Goal: Transaction & Acquisition: Purchase product/service

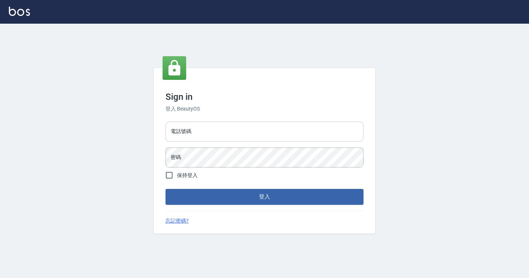
click at [200, 133] on input "電話號碼" at bounding box center [265, 132] width 198 height 20
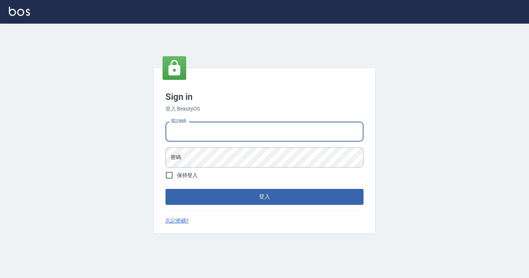
type input "7812080"
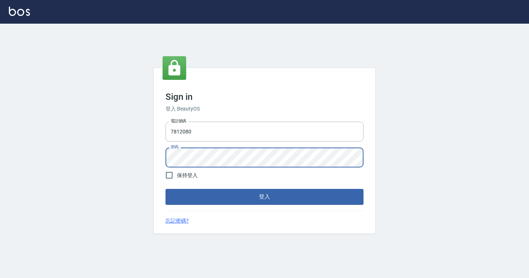
click at [166, 189] on button "登入" at bounding box center [265, 197] width 198 height 16
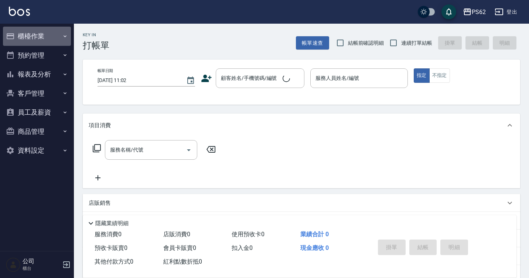
click at [52, 43] on button "櫃檯作業" at bounding box center [37, 36] width 68 height 19
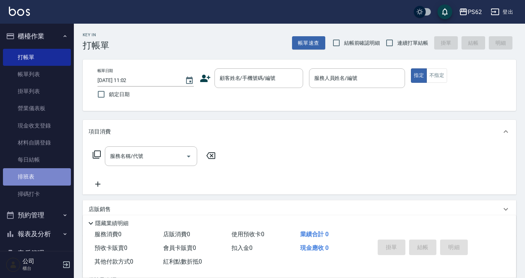
click at [41, 177] on link "排班表" at bounding box center [37, 176] width 68 height 17
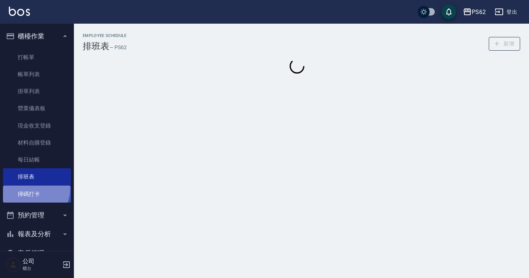
click at [33, 188] on link "掃碼打卡" at bounding box center [37, 193] width 68 height 17
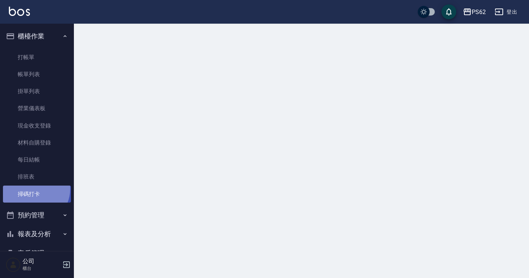
click at [33, 188] on link "掃碼打卡" at bounding box center [37, 193] width 68 height 17
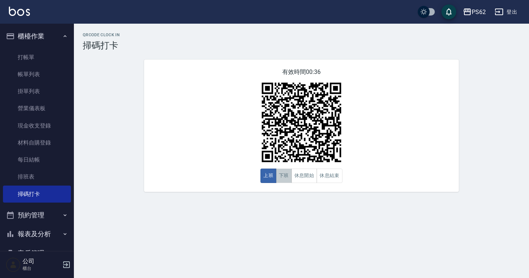
click at [280, 183] on button "下班" at bounding box center [284, 175] width 16 height 14
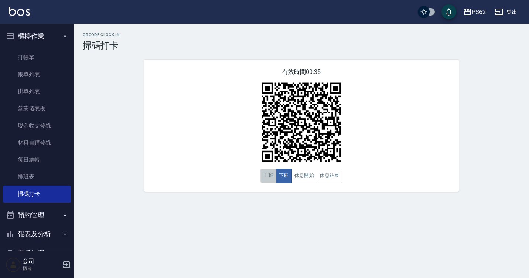
click at [272, 178] on button "上班" at bounding box center [268, 175] width 16 height 14
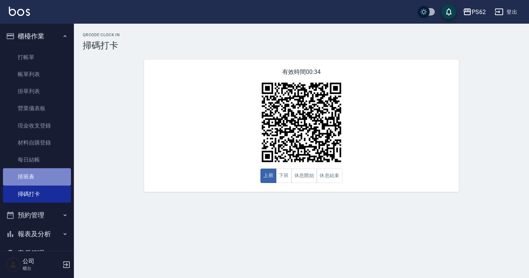
click at [42, 171] on link "排班表" at bounding box center [37, 176] width 68 height 17
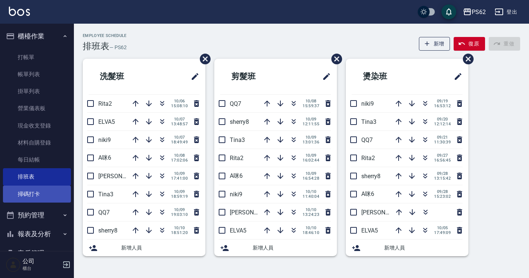
click at [38, 195] on link "掃碼打卡" at bounding box center [37, 193] width 68 height 17
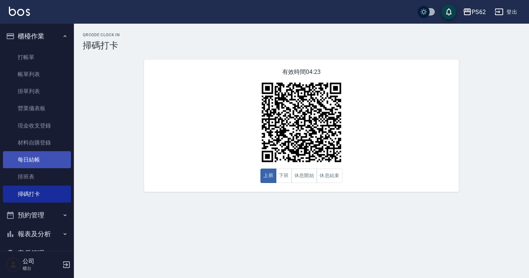
click at [47, 163] on link "每日結帳" at bounding box center [37, 159] width 68 height 17
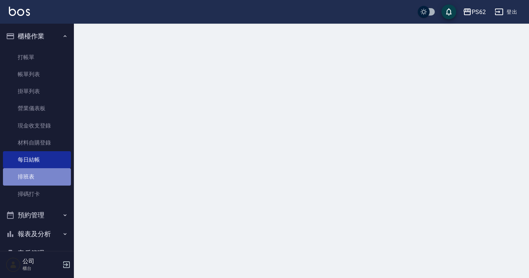
click at [45, 185] on link "排班表" at bounding box center [37, 176] width 68 height 17
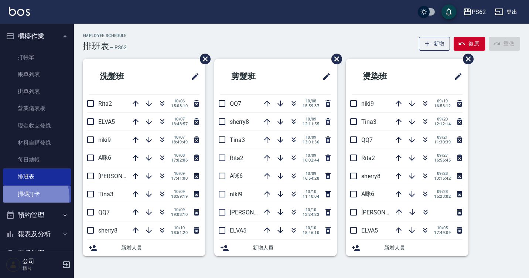
drag, startPoint x: 25, startPoint y: 197, endPoint x: 31, endPoint y: 195, distance: 5.8
click at [25, 197] on link "掃碼打卡" at bounding box center [37, 193] width 68 height 17
click at [31, 195] on link "掃碼打卡" at bounding box center [37, 193] width 68 height 17
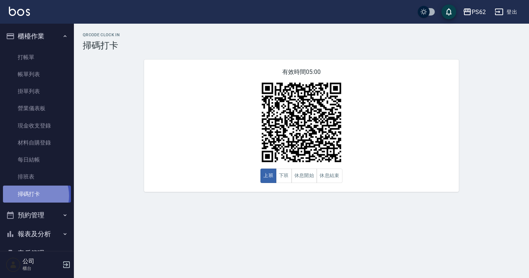
click at [31, 195] on link "掃碼打卡" at bounding box center [37, 193] width 68 height 17
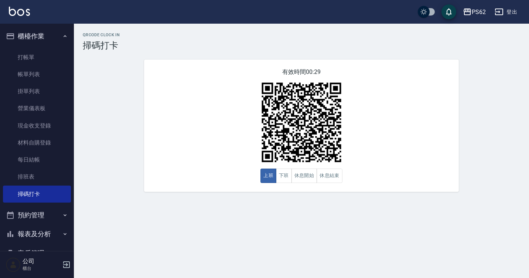
scroll to position [78, 0]
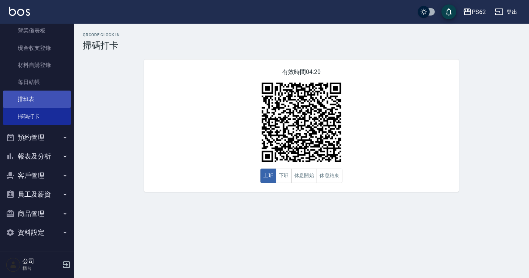
click at [37, 99] on link "排班表" at bounding box center [37, 99] width 68 height 17
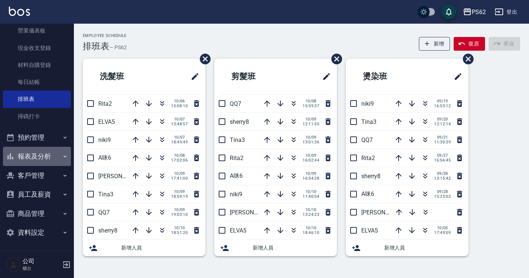
click at [38, 156] on button "報表及分析" at bounding box center [37, 156] width 68 height 19
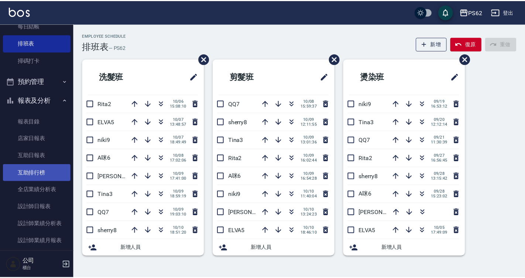
scroll to position [151, 0]
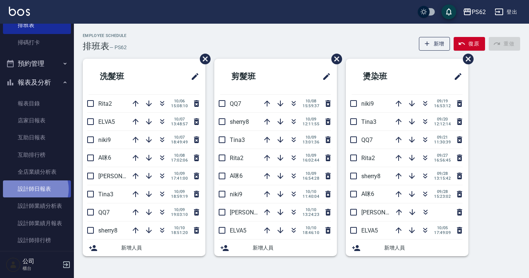
click at [34, 190] on link "設計師日報表" at bounding box center [37, 188] width 68 height 17
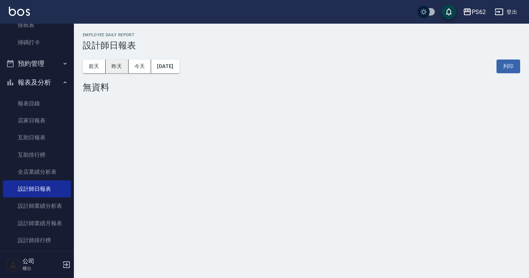
click at [117, 63] on button "昨天" at bounding box center [117, 66] width 23 height 14
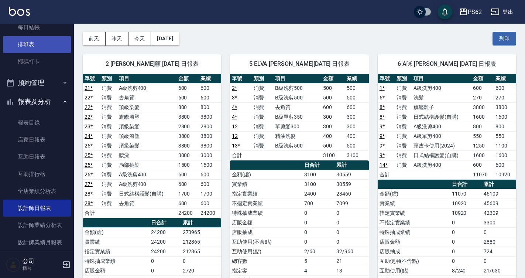
scroll to position [115, 0]
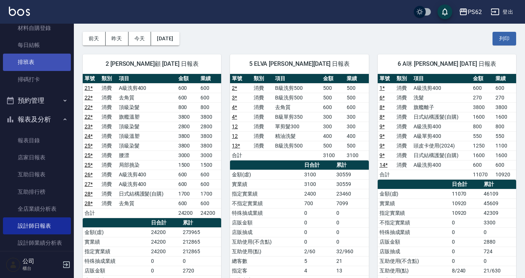
click at [28, 60] on link "排班表" at bounding box center [37, 62] width 68 height 17
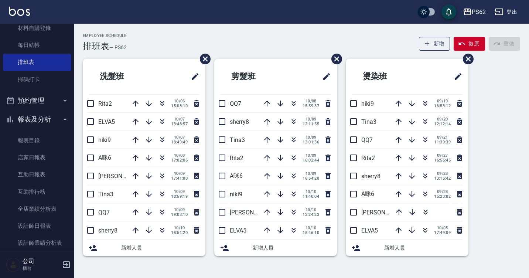
click at [182, 100] on div "Employee Schedule 排班表 — PS62 新增 復原 重做 洗髮班 Rita2 [DATE] 15:08:10 ELVA5 [DATE] 13…" at bounding box center [301, 149] width 455 height 232
click at [172, 91] on li "洗髮班" at bounding box center [144, 76] width 123 height 35
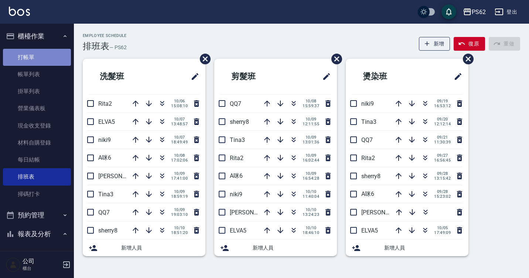
click at [40, 59] on link "打帳單" at bounding box center [37, 57] width 68 height 17
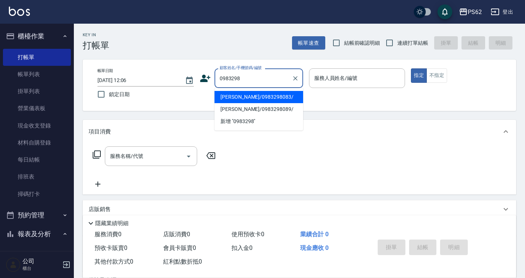
click at [225, 96] on li "[PERSON_NAME]/0983298083/" at bounding box center [259, 97] width 89 height 12
type input "[PERSON_NAME]/0983298083/"
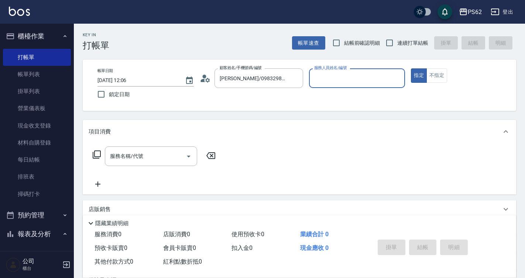
click at [203, 79] on icon at bounding box center [205, 78] width 11 height 11
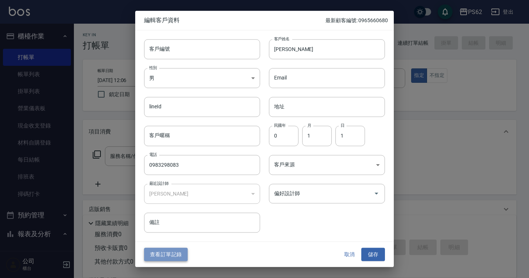
click at [179, 252] on button "查看訂單記錄" at bounding box center [166, 255] width 44 height 14
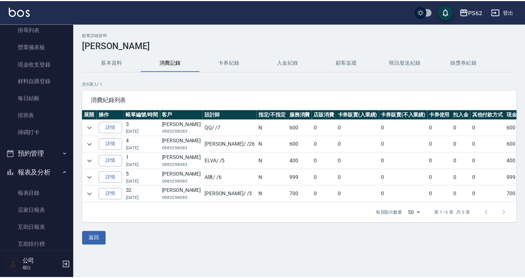
scroll to position [148, 0]
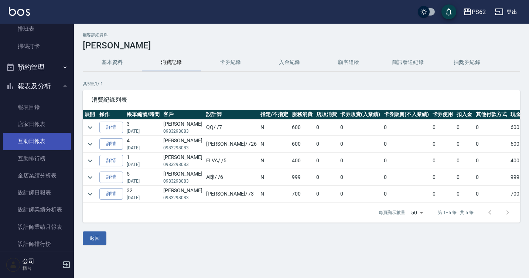
click at [38, 143] on link "互助日報表" at bounding box center [37, 141] width 68 height 17
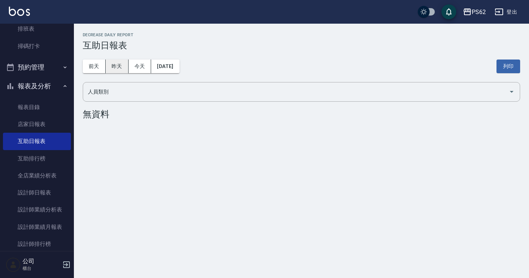
click at [117, 65] on button "昨天" at bounding box center [117, 66] width 23 height 14
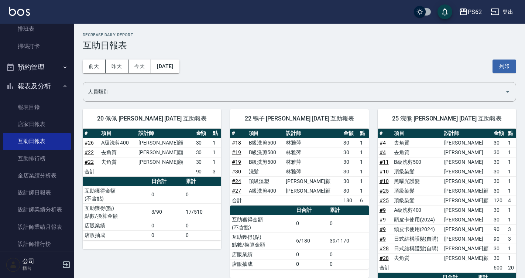
click at [498, 232] on td "90" at bounding box center [499, 229] width 14 height 10
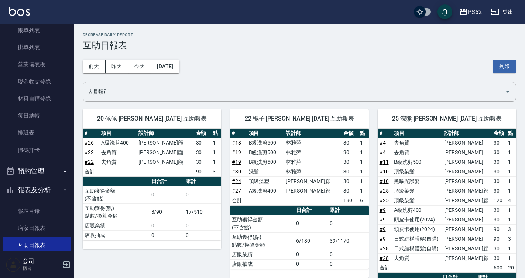
drag, startPoint x: 1, startPoint y: 126, endPoint x: 2, endPoint y: 117, distance: 9.3
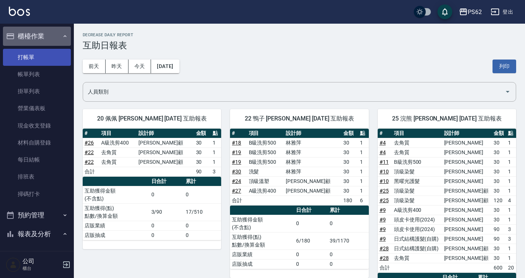
drag, startPoint x: 39, startPoint y: 42, endPoint x: 39, endPoint y: 49, distance: 7.0
click at [40, 45] on button "櫃檯作業" at bounding box center [37, 36] width 68 height 19
click at [38, 49] on link "打帳單" at bounding box center [37, 57] width 68 height 17
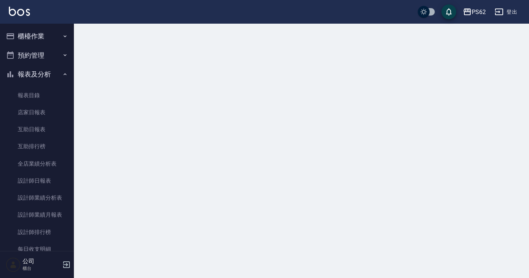
click at [35, 34] on button "櫃檯作業" at bounding box center [37, 36] width 68 height 19
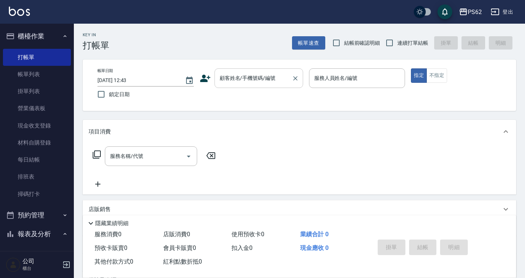
click at [256, 72] on div "顧客姓名/手機號碼/編號 顧客姓名/手機號碼/編號" at bounding box center [259, 78] width 89 height 20
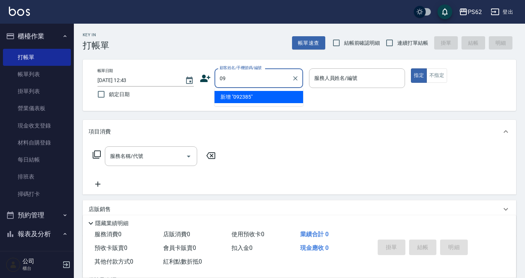
type input "0"
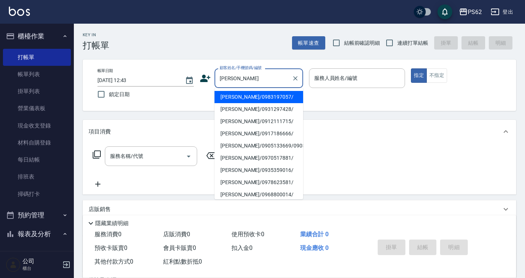
click at [247, 98] on li "[PERSON_NAME]/0983197057/" at bounding box center [259, 97] width 89 height 12
type input "[PERSON_NAME]/0983197057/"
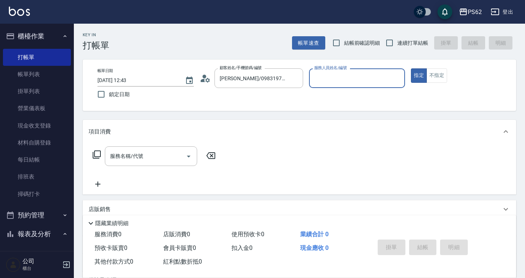
click at [324, 76] on input "服務人員姓名/編號" at bounding box center [358, 78] width 90 height 13
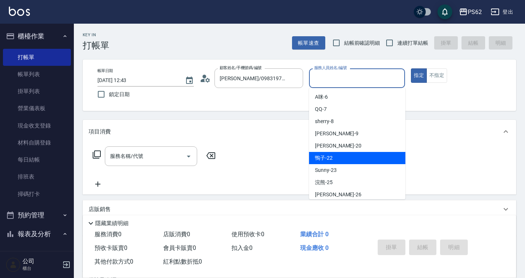
scroll to position [74, 0]
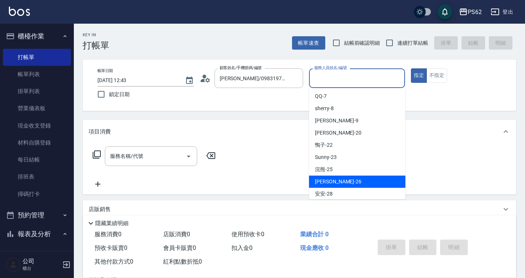
click at [338, 180] on div "[PERSON_NAME] -26" at bounding box center [357, 181] width 96 height 12
type input "[PERSON_NAME]-26"
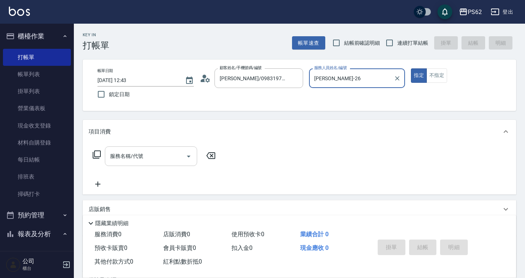
click at [132, 163] on div "服務名稱/代號" at bounding box center [151, 156] width 92 height 20
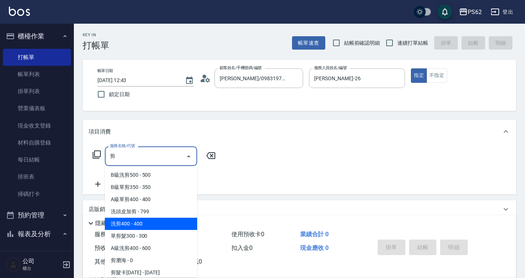
click at [144, 225] on span "洗剪400 - 400" at bounding box center [151, 224] width 92 height 12
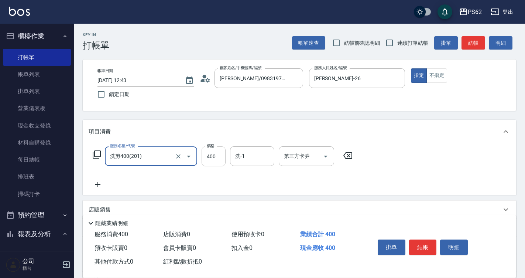
type input "洗剪400(201)"
click at [217, 160] on input "400" at bounding box center [214, 156] width 24 height 20
type input "500"
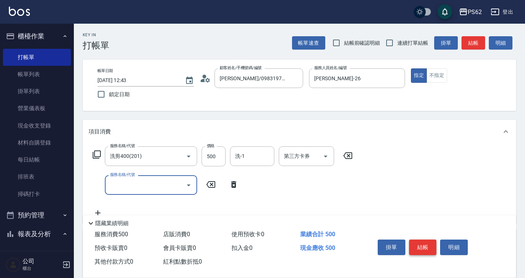
click at [429, 239] on button "結帳" at bounding box center [423, 247] width 28 height 16
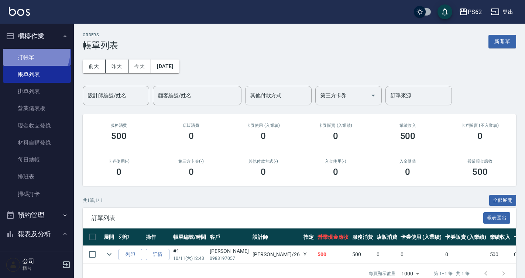
click at [32, 52] on link "打帳單" at bounding box center [37, 57] width 68 height 17
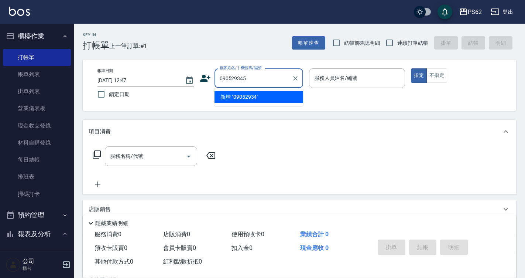
type input "0905293456"
click at [300, 78] on button "Clear" at bounding box center [295, 78] width 10 height 10
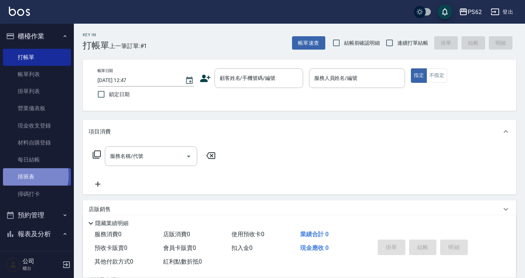
click at [22, 175] on link "排班表" at bounding box center [37, 176] width 68 height 17
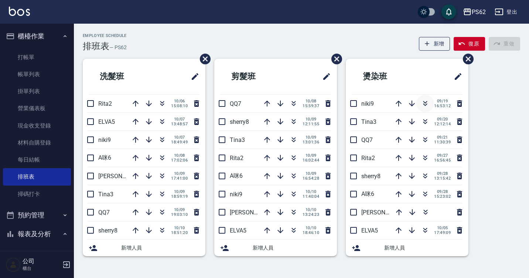
click at [425, 100] on icon "button" at bounding box center [425, 103] width 9 height 9
click at [487, 197] on div "洗髮班 Rita2 [DATE] 15:08:10 ELVA5 [DATE] 13:48:57 niki9 [DATE] 18:49:49 A咪6 [DATE…" at bounding box center [297, 162] width 446 height 206
click at [294, 106] on icon "button" at bounding box center [293, 103] width 9 height 9
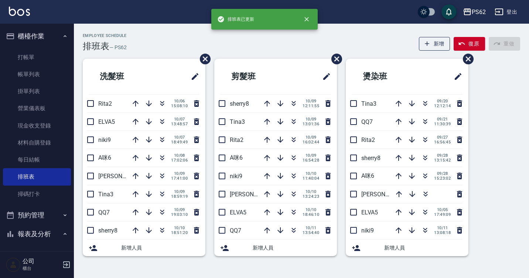
click at [307, 62] on li "剪髮班" at bounding box center [275, 76] width 123 height 35
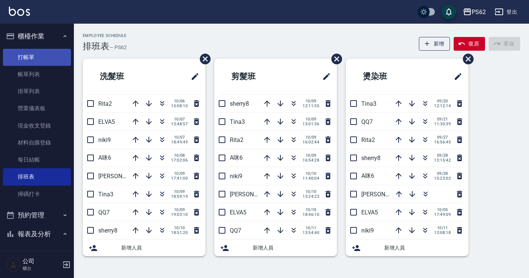
click at [33, 52] on link "打帳單" at bounding box center [37, 57] width 68 height 17
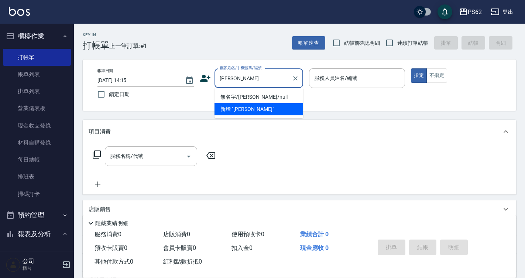
click at [243, 95] on li "無名字/[PERSON_NAME]/null" at bounding box center [259, 97] width 89 height 12
type input "無名字/[PERSON_NAME]/null"
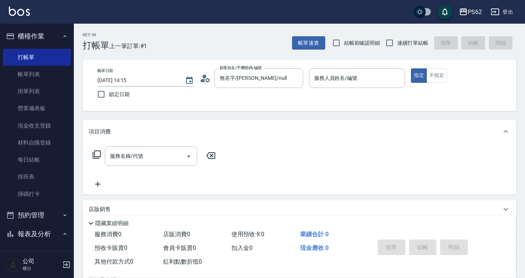
click at [201, 78] on icon at bounding box center [205, 78] width 11 height 11
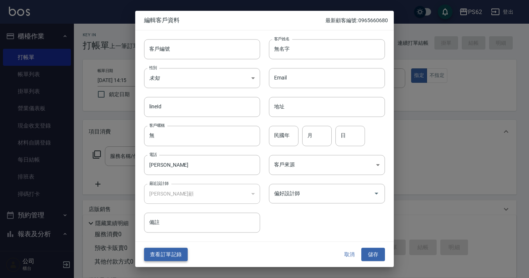
click at [181, 253] on button "查看訂單記錄" at bounding box center [166, 255] width 44 height 14
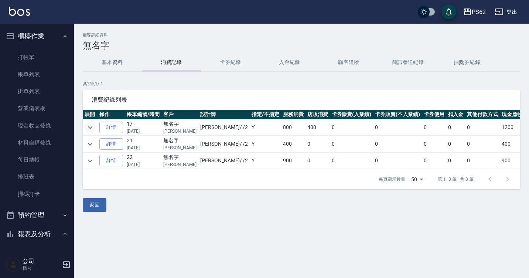
click at [89, 130] on icon "expand row" at bounding box center [90, 127] width 9 height 9
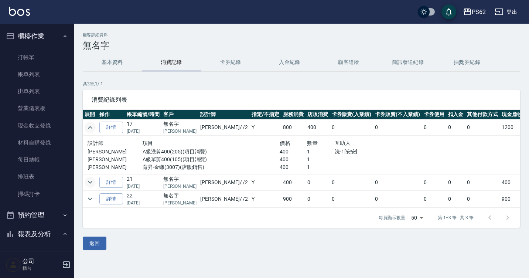
click at [94, 180] on icon "expand row" at bounding box center [90, 182] width 9 height 9
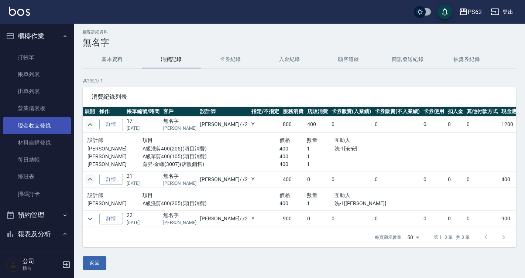
scroll to position [4, 0]
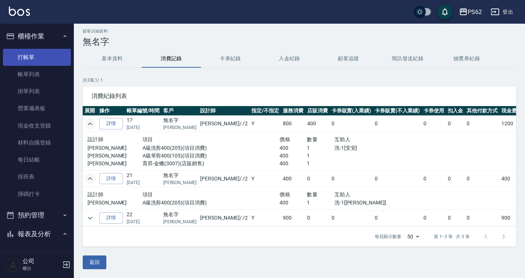
click at [47, 65] on link "打帳單" at bounding box center [37, 57] width 68 height 17
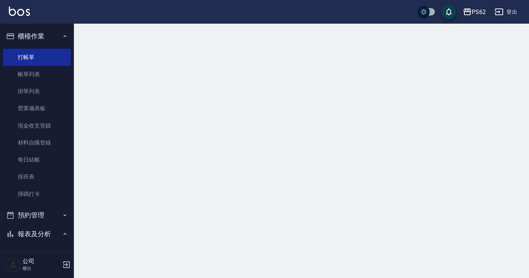
click at [191, 41] on div at bounding box center [301, 33] width 455 height 18
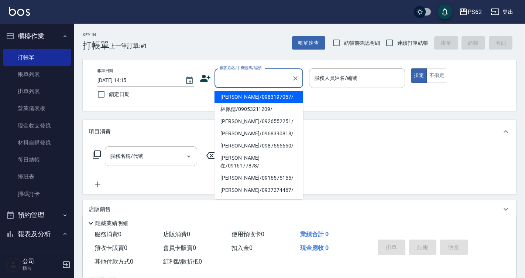
click at [239, 72] on div "顧客姓名/手機號碼/編號 顧客姓名/手機號碼/編號" at bounding box center [259, 78] width 89 height 20
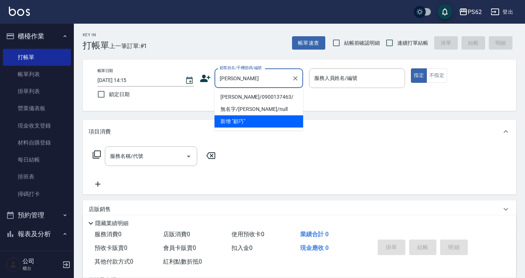
click at [232, 103] on li "無名字/[PERSON_NAME]/null" at bounding box center [259, 109] width 89 height 12
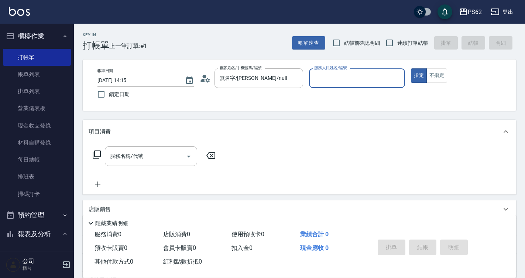
click at [234, 96] on div "帳單日期 [DATE] 14:15 鎖定日期 顧客姓名/手機號碼/編號 無名字/[PERSON_NAME]/null 顧客姓名/手機號碼/編號 服務人員姓名/…" at bounding box center [300, 85] width 416 height 34
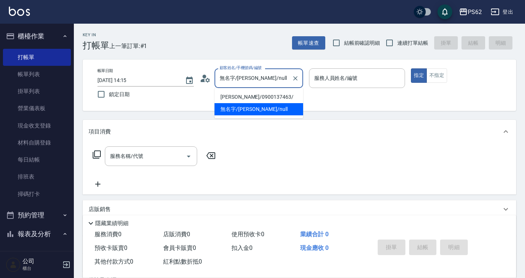
click at [266, 78] on input "無名字/[PERSON_NAME]/null" at bounding box center [253, 78] width 71 height 13
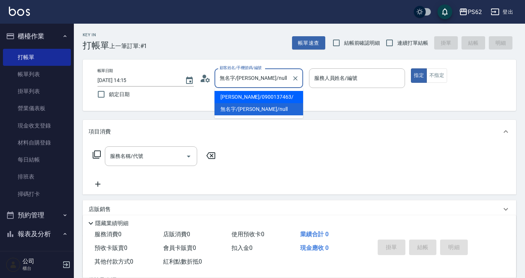
click at [265, 98] on li "[PERSON_NAME]/0900137463/" at bounding box center [259, 97] width 89 height 12
type input "[PERSON_NAME]/0900137463/"
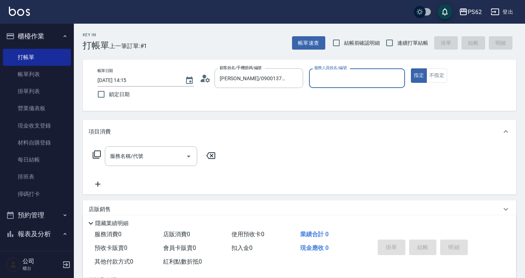
type input "[PERSON_NAME]-2"
click at [205, 81] on icon at bounding box center [205, 78] width 11 height 11
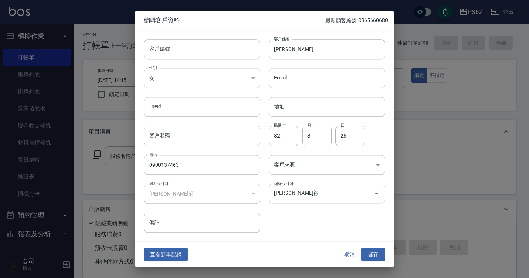
click at [149, 249] on button "查看訂單記錄" at bounding box center [166, 255] width 44 height 14
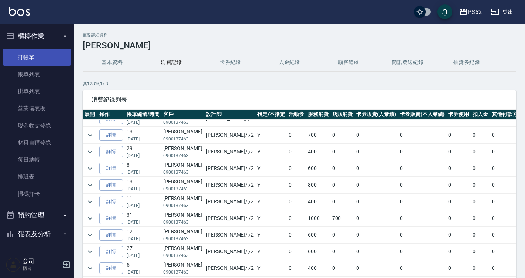
click at [45, 59] on link "打帳單" at bounding box center [37, 57] width 68 height 17
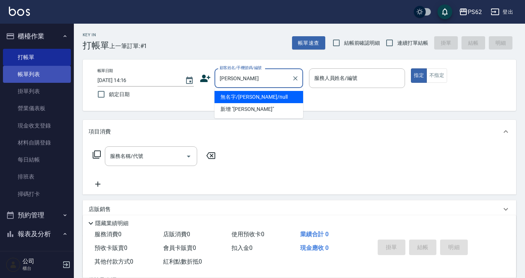
type input "無名字/[PERSON_NAME]/null"
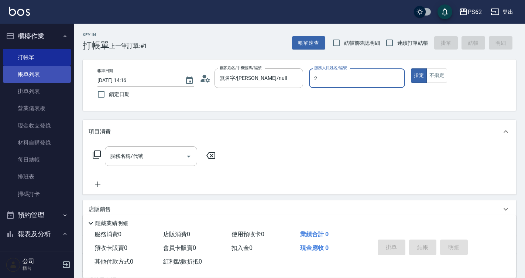
type input "[PERSON_NAME]-2"
type button "true"
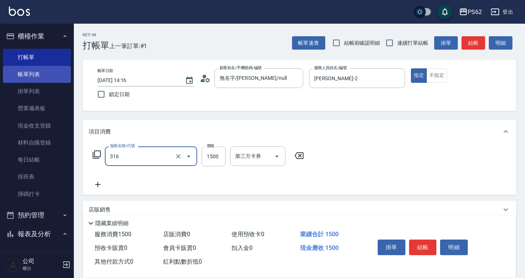
type input "頂級染髮(316)"
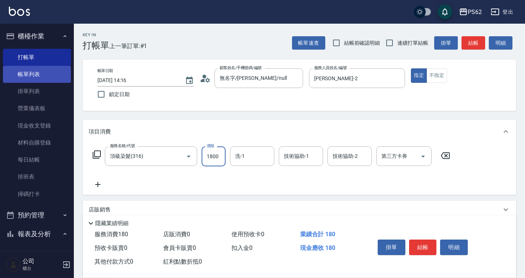
type input "1800"
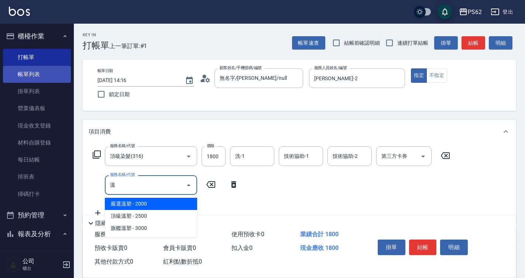
type input "嚴選溫塑(309)"
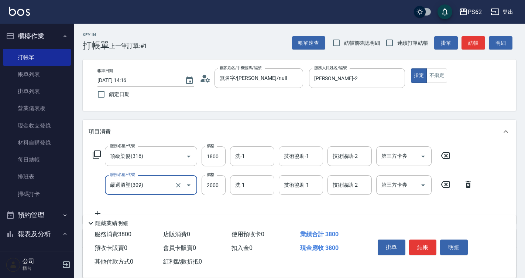
type input "嚴選溫塑(309)"
click at [291, 161] on input "技術協助-1" at bounding box center [301, 156] width 38 height 13
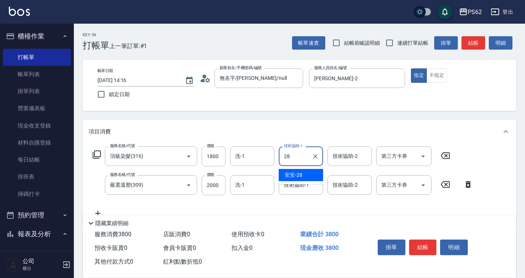
type input "安安-28"
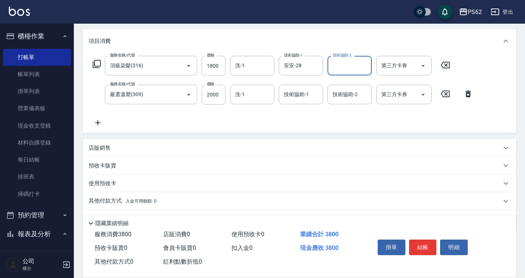
scroll to position [111, 0]
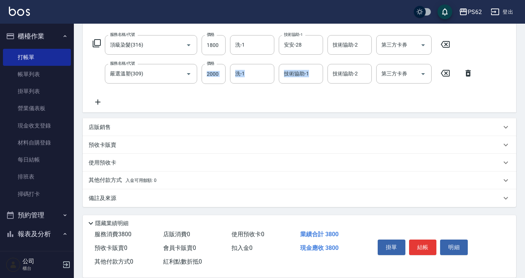
drag, startPoint x: 217, startPoint y: 89, endPoint x: 287, endPoint y: 88, distance: 70.2
click at [287, 88] on div "服務名稱/代號 頂級染髮(316) 服務名稱/代號 價格 1800 價格 洗-1 洗-1 技術協助-1 安安-28 技術協助-1 技術協助-2 技術協助-2 …" at bounding box center [283, 70] width 389 height 71
drag, startPoint x: 137, startPoint y: 58, endPoint x: 266, endPoint y: 59, distance: 129.3
click at [266, 59] on div "服務名稱/代號 頂級染髮(316) 服務名稱/代號 價格 1800 價格 洗-1 洗-1 技術協助-1 安安-28 技術協助-1 技術協助-2 技術協助-2 …" at bounding box center [283, 70] width 389 height 71
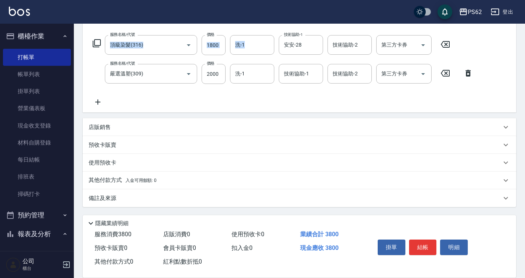
click at [266, 59] on div "服務名稱/代號 頂級染髮(316) 服務名稱/代號 價格 1800 價格 洗-1 洗-1 技術協助-1 安安-28 技術協助-1 技術協助-2 技術協助-2 …" at bounding box center [283, 70] width 389 height 71
drag, startPoint x: 182, startPoint y: 92, endPoint x: 256, endPoint y: 92, distance: 74.3
click at [256, 92] on div "服務名稱/代號 頂級染髮(316) 服務名稱/代號 價格 1800 價格 洗-1 洗-1 技術協助-1 安安-28 技術協助-1 技術協助-2 技術協助-2 …" at bounding box center [283, 70] width 389 height 71
click at [212, 75] on input "2000" at bounding box center [214, 74] width 24 height 20
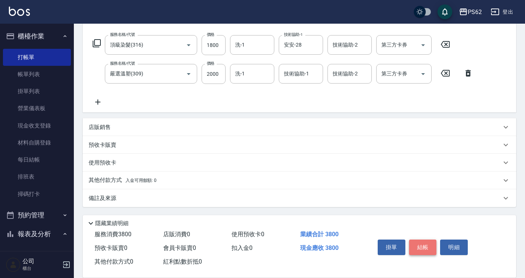
click at [420, 247] on button "結帳" at bounding box center [423, 247] width 28 height 16
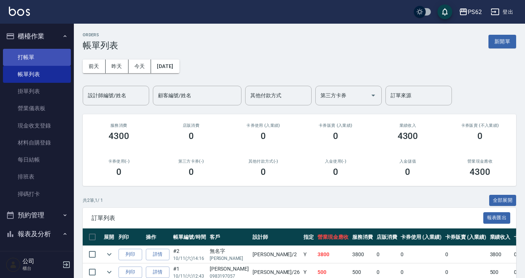
click at [40, 58] on link "打帳單" at bounding box center [37, 57] width 68 height 17
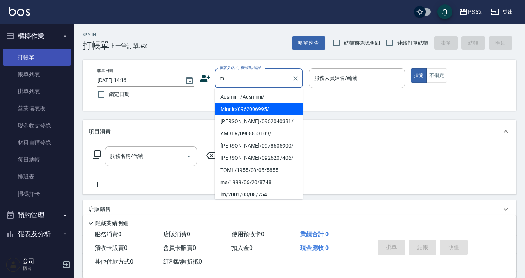
type input "Minnie/0962006995/"
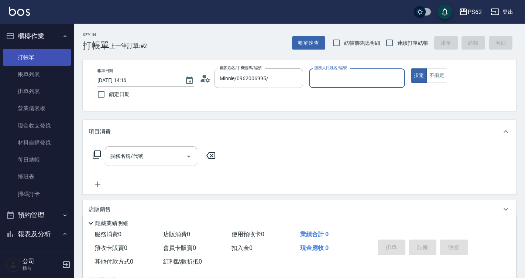
type input "[PERSON_NAME]-2"
click at [411, 68] on button "指定" at bounding box center [419, 75] width 16 height 14
type button "true"
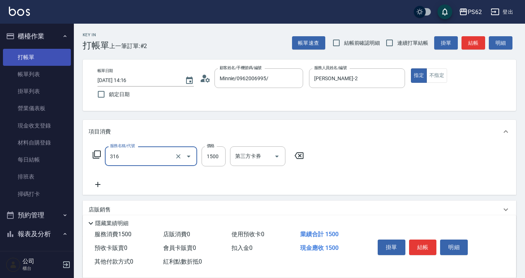
type input "頂級染髮(316)"
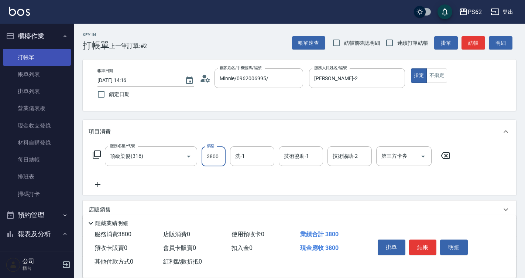
type input "3800"
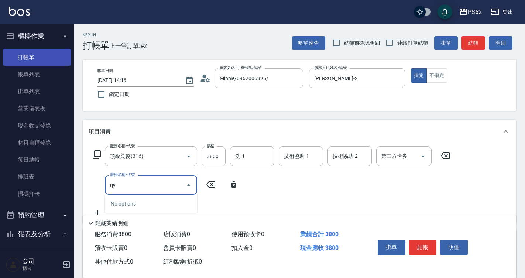
type input "q"
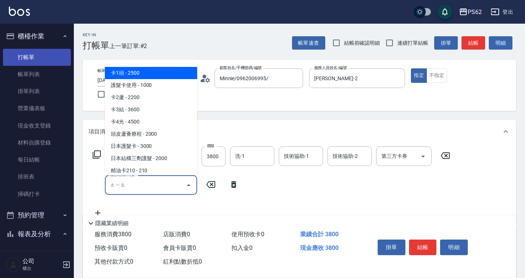
type input "跳"
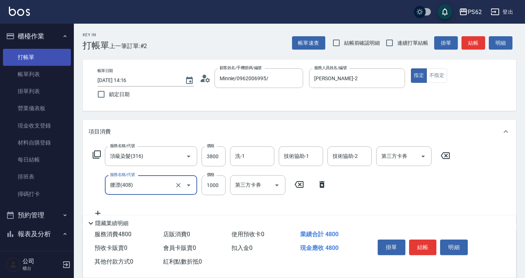
type input "腰漂(408)"
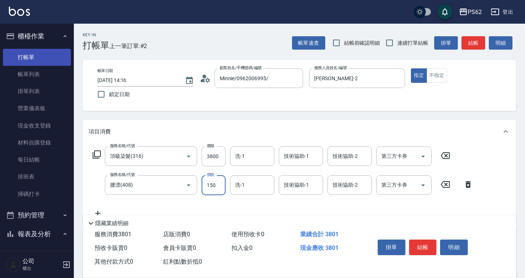
type input "1500"
